Goal: Transaction & Acquisition: Download file/media

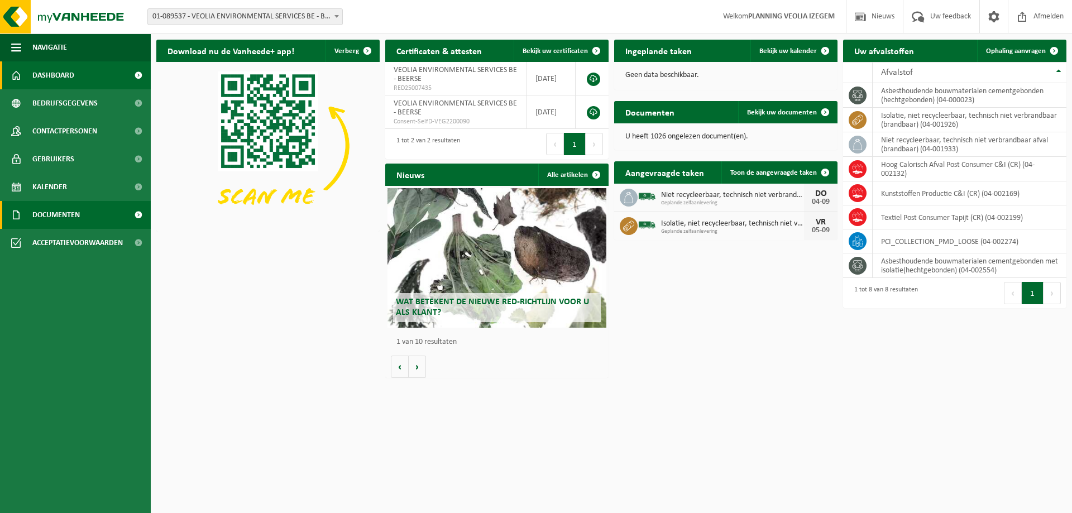
click at [81, 209] on link "Documenten" at bounding box center [75, 215] width 151 height 28
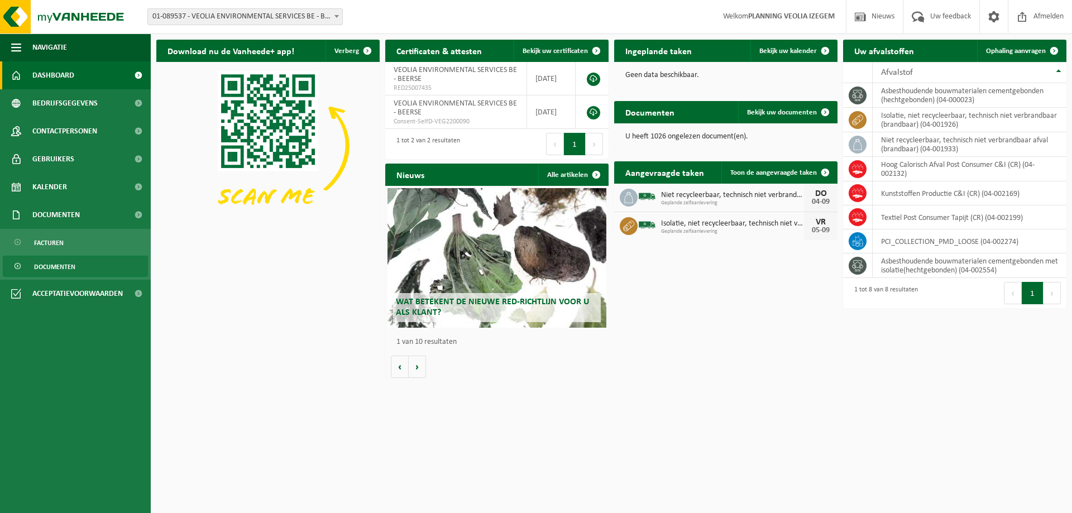
click at [54, 263] on span "Documenten" at bounding box center [54, 266] width 41 height 21
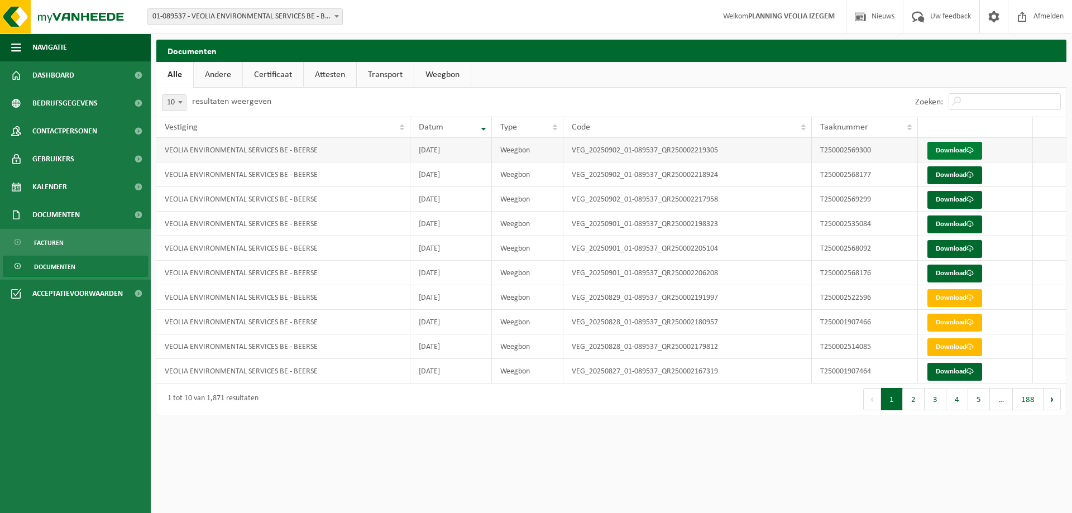
click at [960, 149] on link "Download" at bounding box center [955, 151] width 55 height 18
click at [933, 175] on link "Download" at bounding box center [955, 175] width 55 height 18
click at [948, 201] on link "Download" at bounding box center [955, 200] width 55 height 18
